Goal: Task Accomplishment & Management: Manage account settings

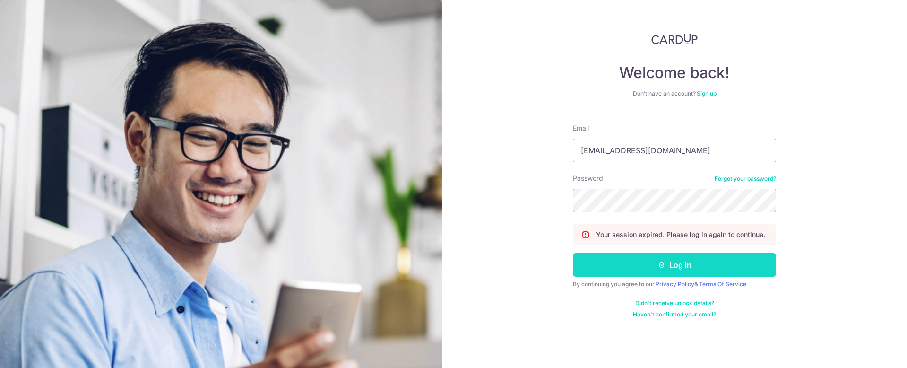
drag, startPoint x: 0, startPoint y: 0, endPoint x: 645, endPoint y: 269, distance: 698.4
click at [645, 270] on button "Log in" at bounding box center [674, 265] width 203 height 24
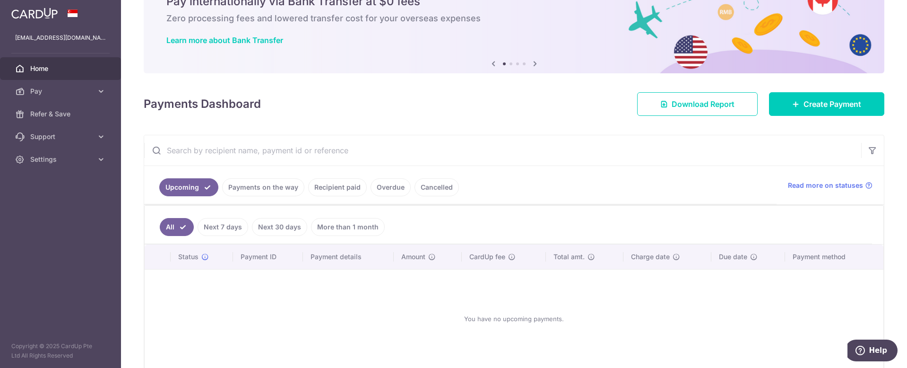
scroll to position [49, 0]
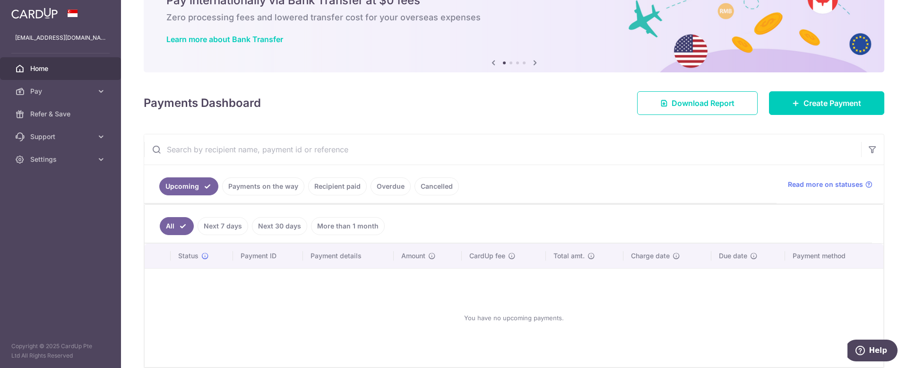
click at [262, 189] on link "Payments on the way" at bounding box center [263, 186] width 82 height 18
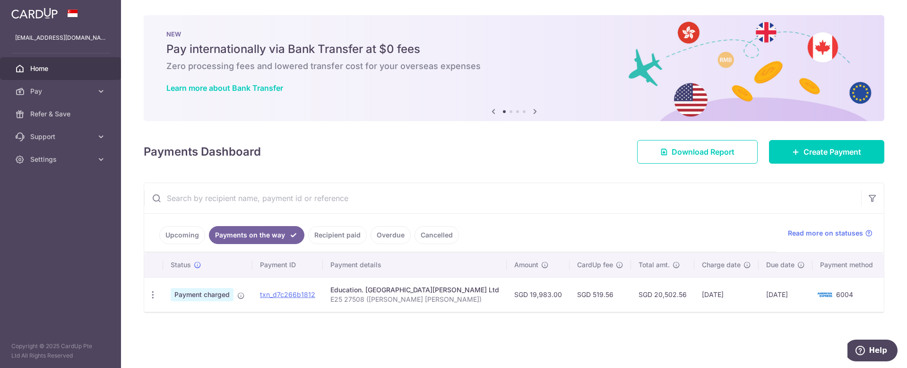
scroll to position [0, 0]
click at [329, 235] on link "Recipient paid" at bounding box center [337, 235] width 59 height 18
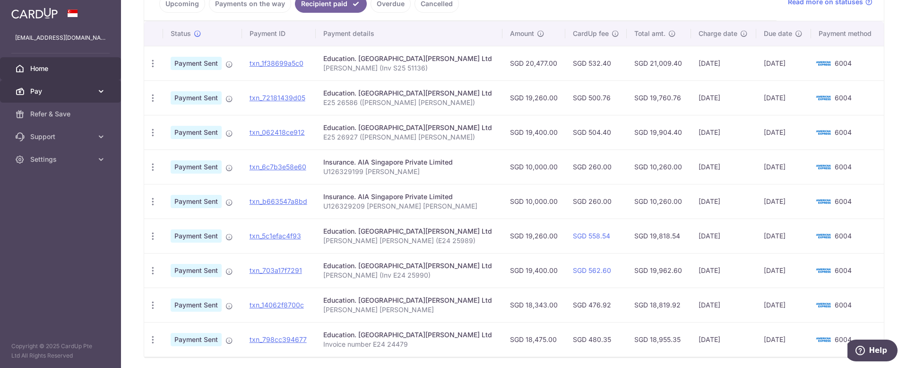
click at [62, 93] on span "Pay" at bounding box center [61, 90] width 62 height 9
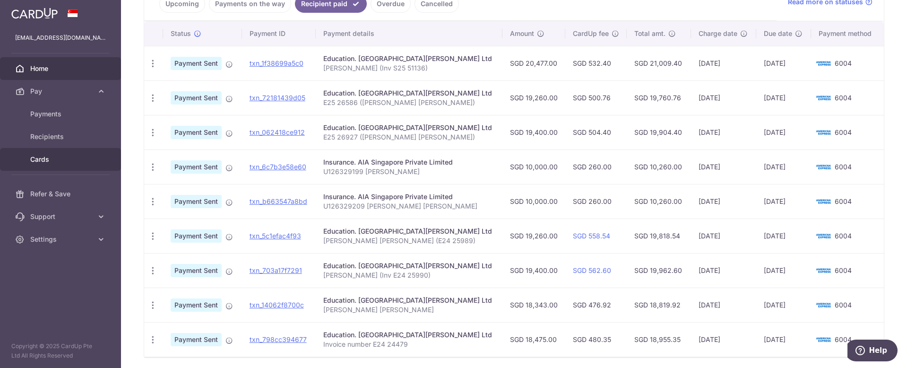
click at [55, 159] on span "Cards" at bounding box center [61, 159] width 62 height 9
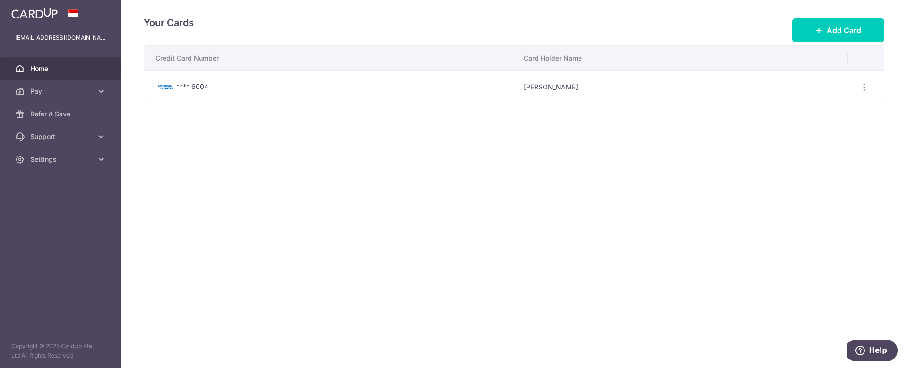
click at [49, 72] on span "Home" at bounding box center [61, 68] width 62 height 9
